Goal: Task Accomplishment & Management: Manage account settings

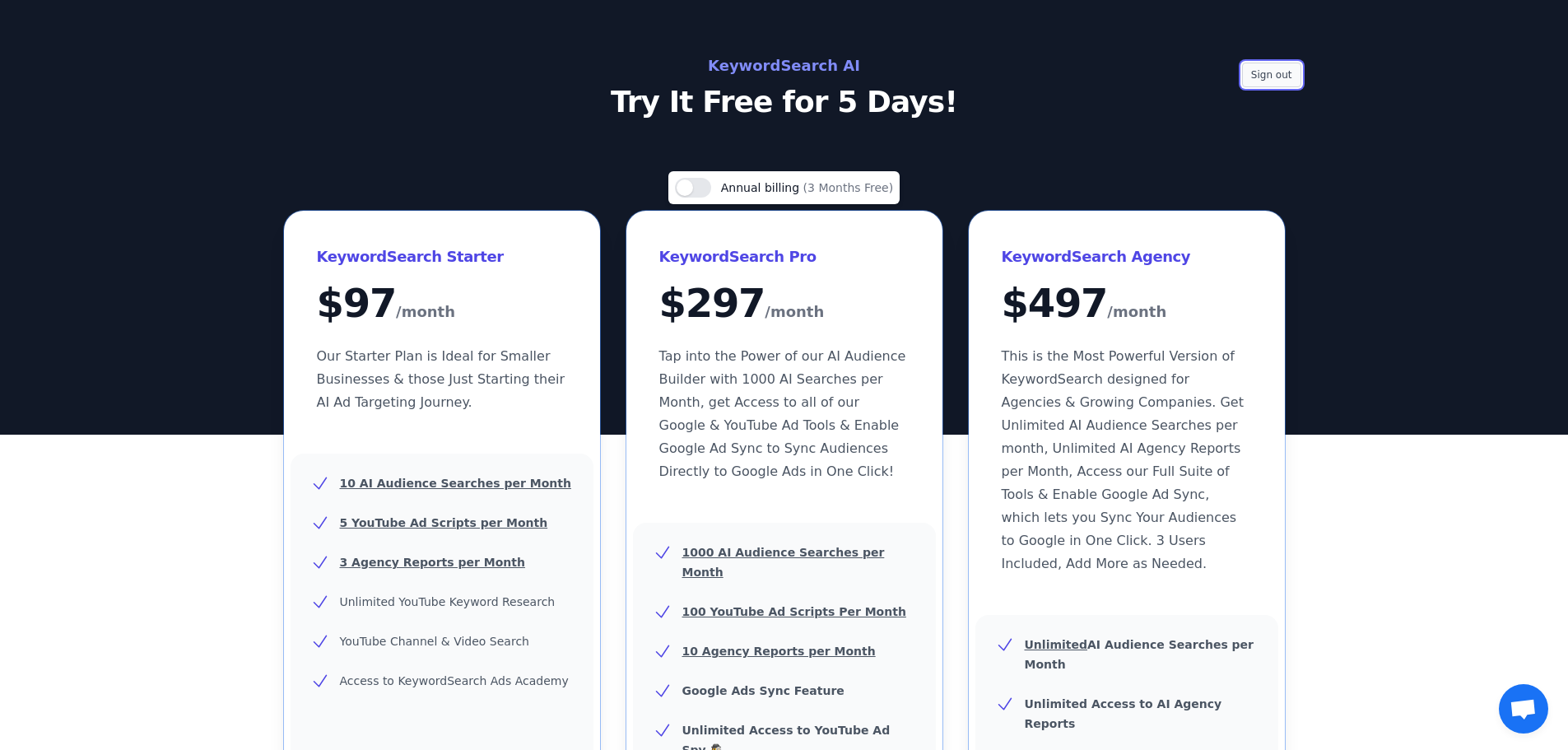
click at [1280, 77] on button "Sign out" at bounding box center [1272, 75] width 59 height 24
click at [1256, 71] on button "Sign out" at bounding box center [1272, 75] width 59 height 24
